Goal: Task Accomplishment & Management: Complete application form

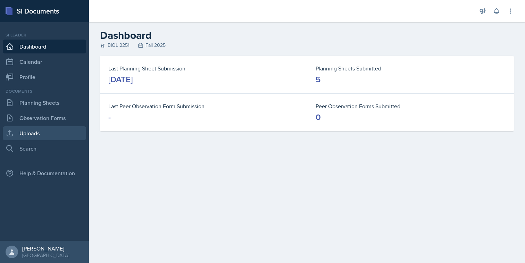
click at [42, 131] on link "Uploads" at bounding box center [44, 133] width 83 height 14
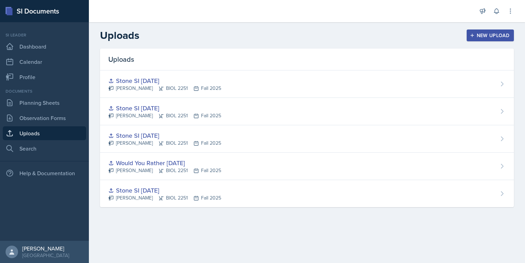
click at [471, 36] on icon "button" at bounding box center [472, 35] width 5 height 5
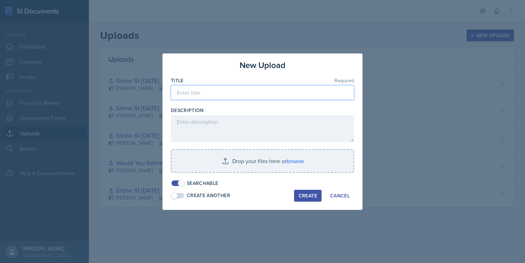
click at [281, 97] on input at bounding box center [262, 92] width 183 height 15
type input "Major Review 1 Quizziz"
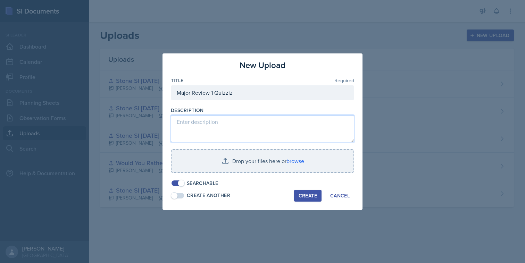
click at [277, 132] on textarea at bounding box center [262, 128] width 183 height 27
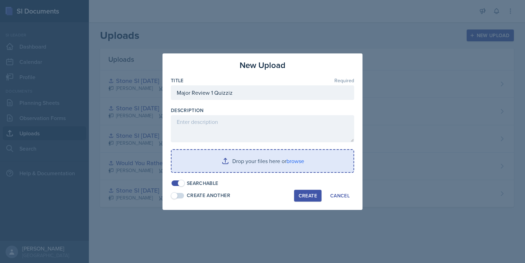
click at [265, 159] on input "file" at bounding box center [262, 161] width 182 height 22
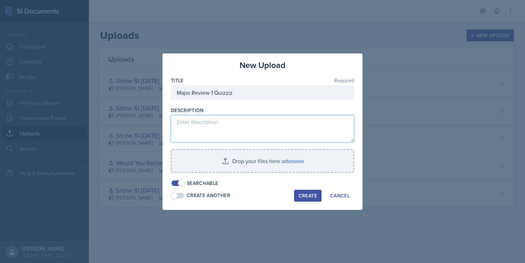
click at [302, 134] on textarea at bounding box center [262, 128] width 183 height 27
paste textarea "[URL][DOMAIN_NAME]"
type textarea "[URL][DOMAIN_NAME]"
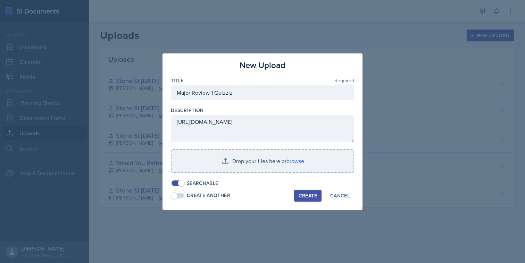
click at [303, 195] on div "Create" at bounding box center [308, 196] width 18 height 6
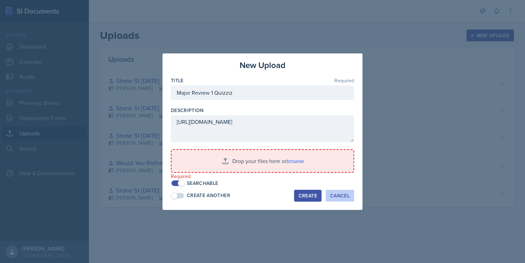
click at [326, 194] on button "Cancel" at bounding box center [340, 196] width 28 height 12
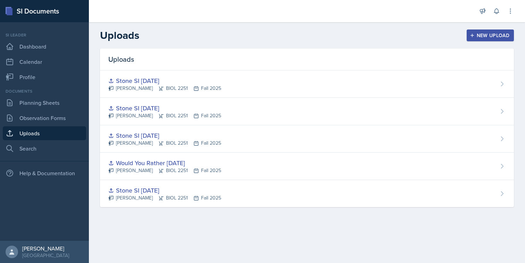
click at [65, 110] on div "Documents Planning Sheets Observation Forms Uploads Search" at bounding box center [44, 121] width 83 height 67
click at [65, 101] on link "Planning Sheets" at bounding box center [44, 103] width 83 height 14
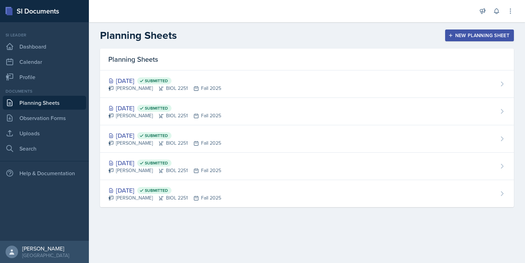
click at [454, 37] on div "New Planning Sheet" at bounding box center [480, 36] width 60 height 6
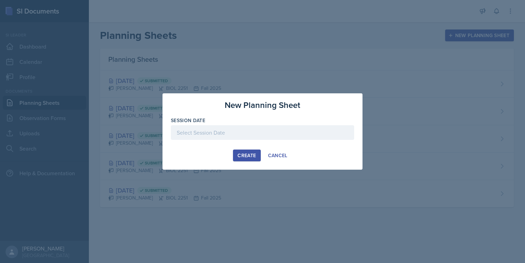
click at [254, 135] on div at bounding box center [262, 132] width 183 height 15
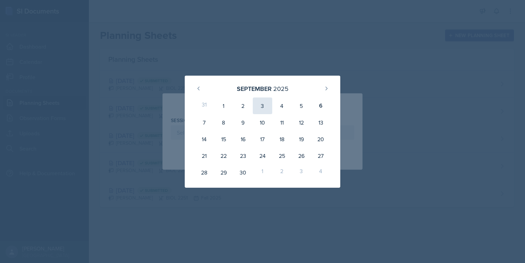
click at [262, 110] on div "3" at bounding box center [262, 106] width 19 height 17
type input "[DATE]"
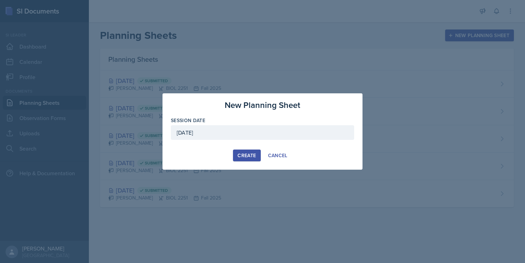
click at [246, 153] on div "Create" at bounding box center [246, 156] width 18 height 6
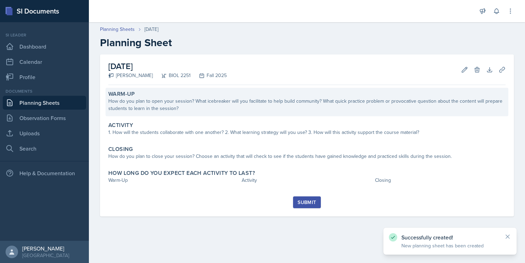
click at [252, 107] on div "How do you plan to open your session? What icebreaker will you facilitate to he…" at bounding box center [306, 105] width 397 height 15
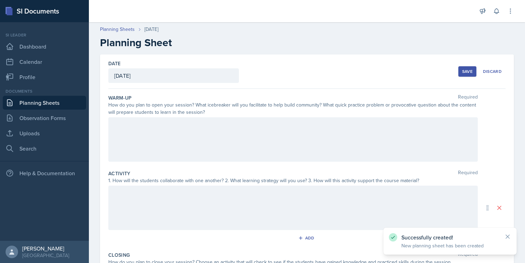
click at [219, 141] on div at bounding box center [292, 139] width 369 height 44
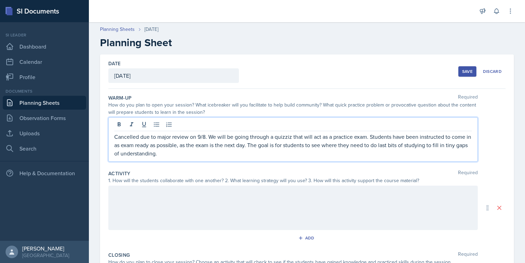
click at [378, 145] on p "Cancelled due to major review on 9/8. We will be going through a quizziz that w…" at bounding box center [293, 145] width 358 height 25
click at [378, 197] on div at bounding box center [292, 208] width 369 height 44
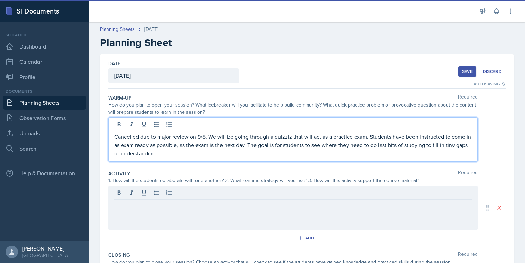
click at [368, 126] on div "Cancelled due to major review on 9/8. We will be going through a quizziz that w…" at bounding box center [292, 139] width 369 height 44
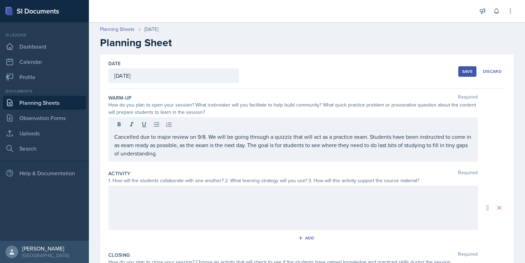
click at [367, 204] on div at bounding box center [292, 208] width 369 height 44
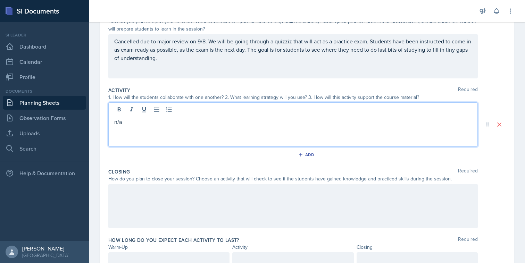
scroll to position [115, 0]
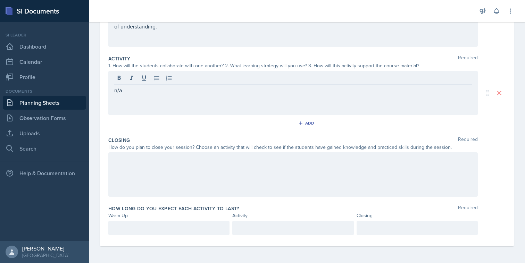
click at [292, 176] on div at bounding box center [292, 174] width 369 height 44
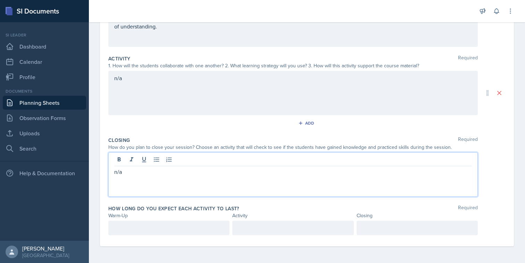
click at [207, 226] on p at bounding box center [168, 228] width 109 height 8
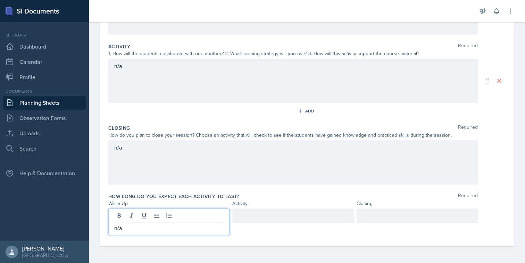
click at [267, 223] on div at bounding box center [292, 216] width 121 height 15
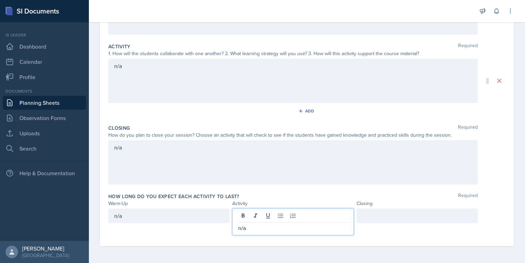
click at [388, 211] on div at bounding box center [417, 216] width 121 height 15
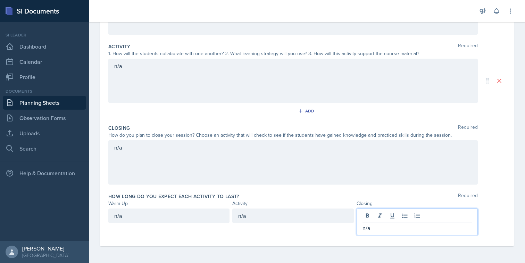
click at [363, 203] on div "Closing" at bounding box center [417, 203] width 121 height 7
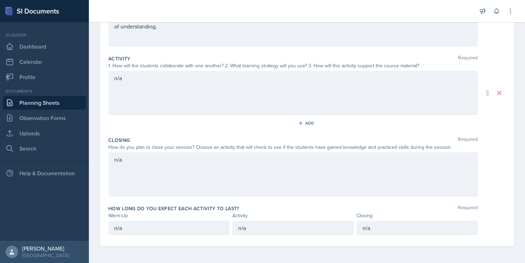
scroll to position [0, 0]
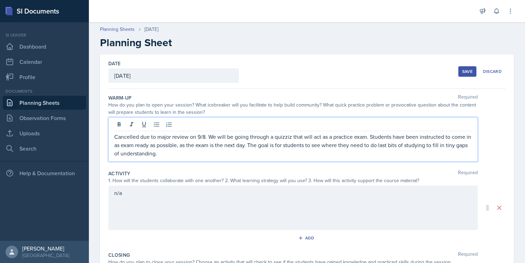
click at [368, 122] on div "Cancelled due to major review on 9/8. We will be going through a quizziz that w…" at bounding box center [292, 139] width 369 height 44
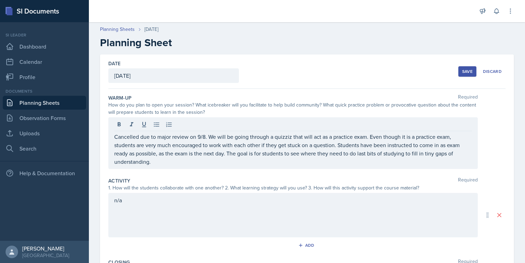
click at [472, 69] on div "Save" at bounding box center [467, 72] width 10 height 6
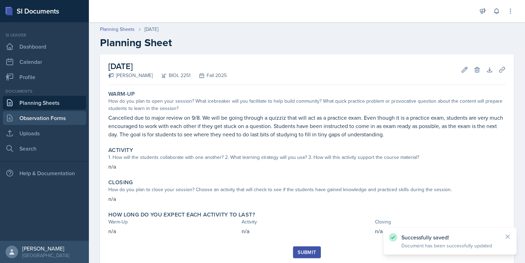
click at [50, 116] on link "Observation Forms" at bounding box center [44, 118] width 83 height 14
